Goal: Information Seeking & Learning: Learn about a topic

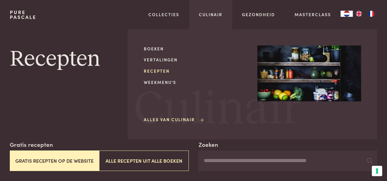
click at [155, 72] on link "Recepten" at bounding box center [196, 71] width 104 height 6
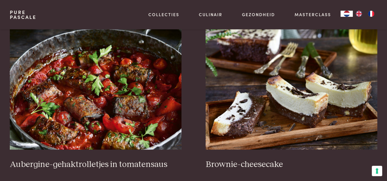
scroll to position [188, 0]
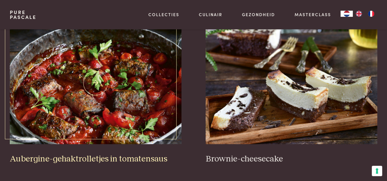
click at [152, 104] on img at bounding box center [96, 83] width 172 height 122
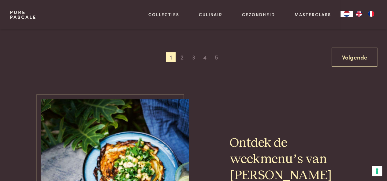
scroll to position [1188, 0]
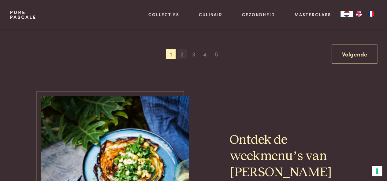
click at [182, 52] on span "2" at bounding box center [182, 54] width 10 height 10
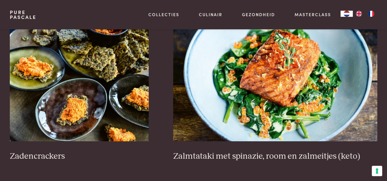
scroll to position [886, 0]
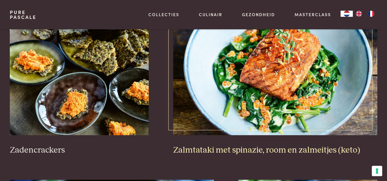
click at [298, 72] on img at bounding box center [275, 74] width 204 height 122
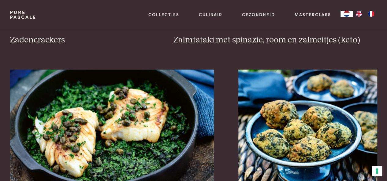
scroll to position [975, 0]
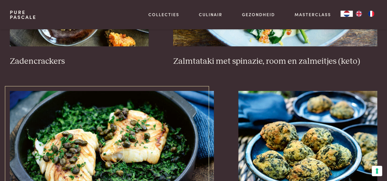
click at [152, 144] on img at bounding box center [112, 152] width 204 height 122
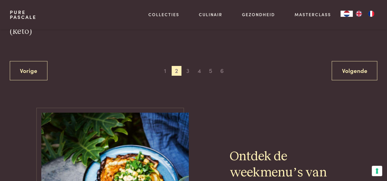
scroll to position [1206, 0]
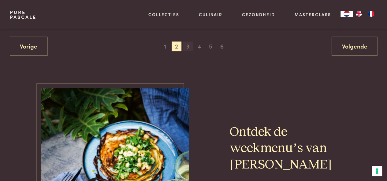
click at [188, 45] on span "3" at bounding box center [188, 47] width 10 height 10
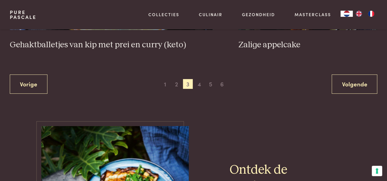
scroll to position [1213, 0]
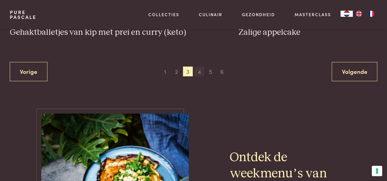
click at [198, 67] on span "4" at bounding box center [199, 72] width 10 height 10
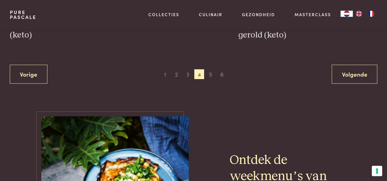
scroll to position [1177, 0]
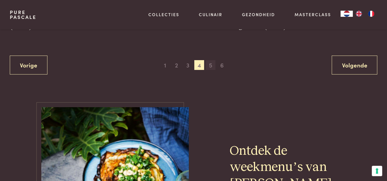
click at [207, 68] on span "5" at bounding box center [210, 65] width 10 height 10
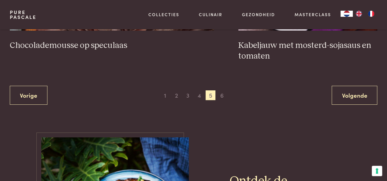
scroll to position [1171, 0]
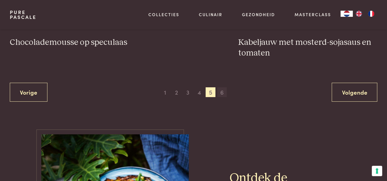
click at [223, 95] on span "6" at bounding box center [222, 92] width 10 height 10
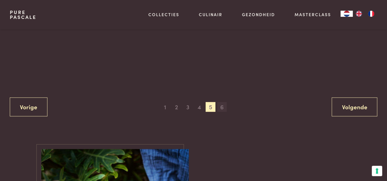
click at [223, 95] on div "Vorige 1 2 3 4 5 6 Volgende" at bounding box center [193, 15] width 367 height 202
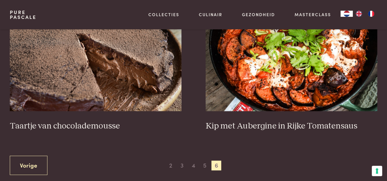
scroll to position [223, 0]
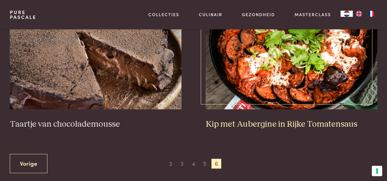
click at [337, 55] on img at bounding box center [291, 48] width 172 height 122
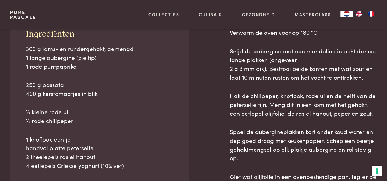
scroll to position [268, 0]
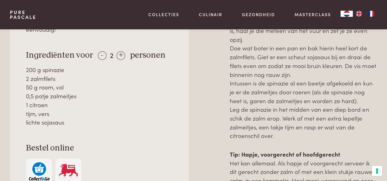
scroll to position [334, 0]
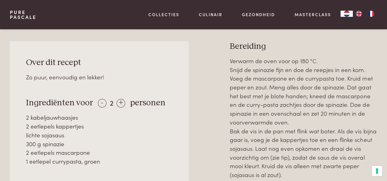
scroll to position [262, 0]
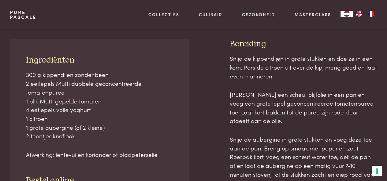
scroll to position [232, 0]
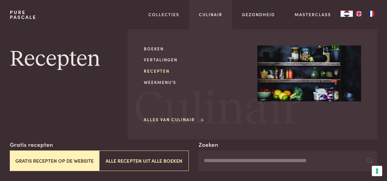
click at [166, 68] on link "Recepten" at bounding box center [196, 71] width 104 height 6
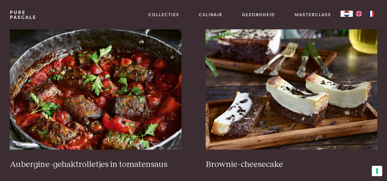
scroll to position [191, 0]
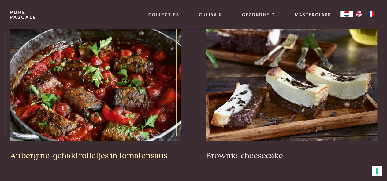
click at [138, 84] on img at bounding box center [96, 80] width 172 height 122
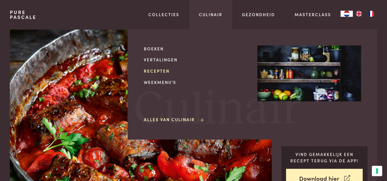
click at [160, 72] on link "Recepten" at bounding box center [196, 71] width 104 height 6
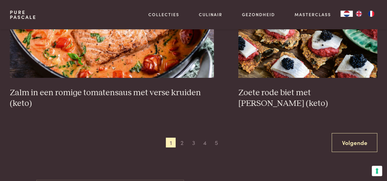
scroll to position [1093, 0]
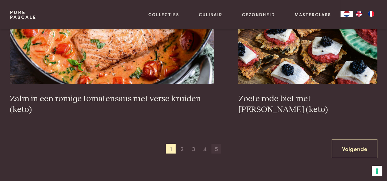
click at [217, 149] on span "5" at bounding box center [216, 149] width 10 height 10
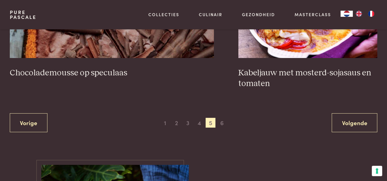
scroll to position [1159, 0]
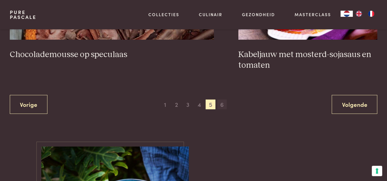
click at [224, 105] on span "6" at bounding box center [222, 105] width 10 height 10
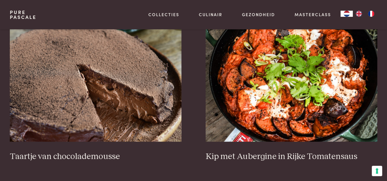
scroll to position [192, 0]
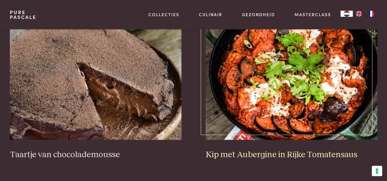
click at [322, 64] on img at bounding box center [291, 79] width 172 height 122
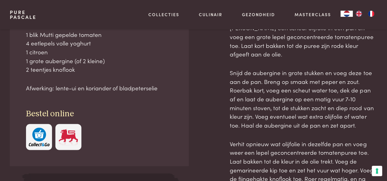
scroll to position [305, 0]
